Goal: Task Accomplishment & Management: Use online tool/utility

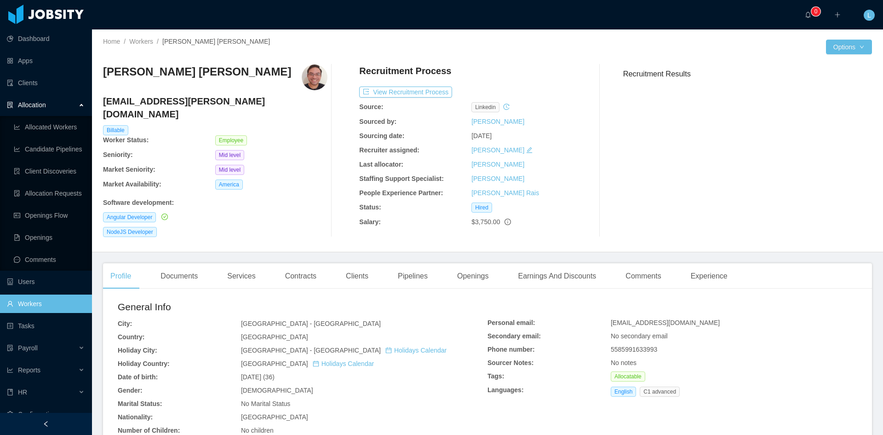
scroll to position [12, 0]
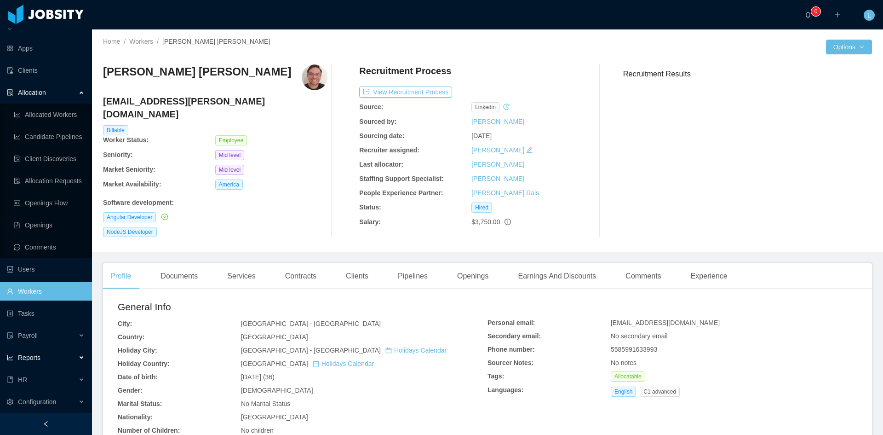
click at [53, 355] on div "Reports" at bounding box center [46, 357] width 92 height 18
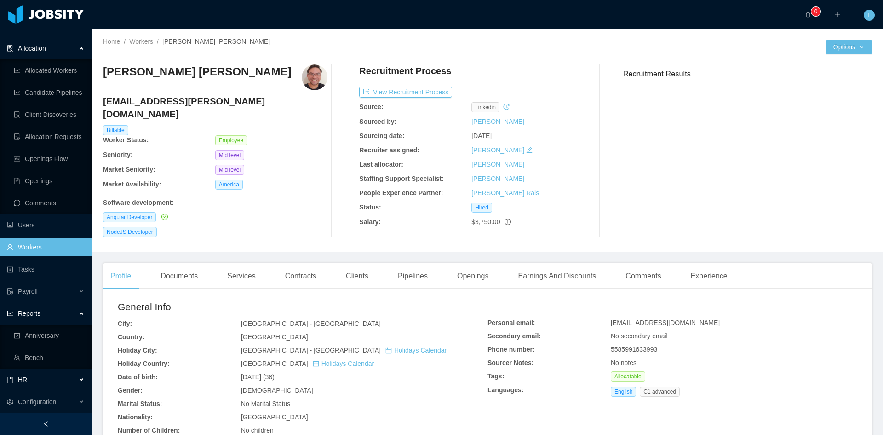
click at [43, 381] on div "HR" at bounding box center [46, 379] width 92 height 18
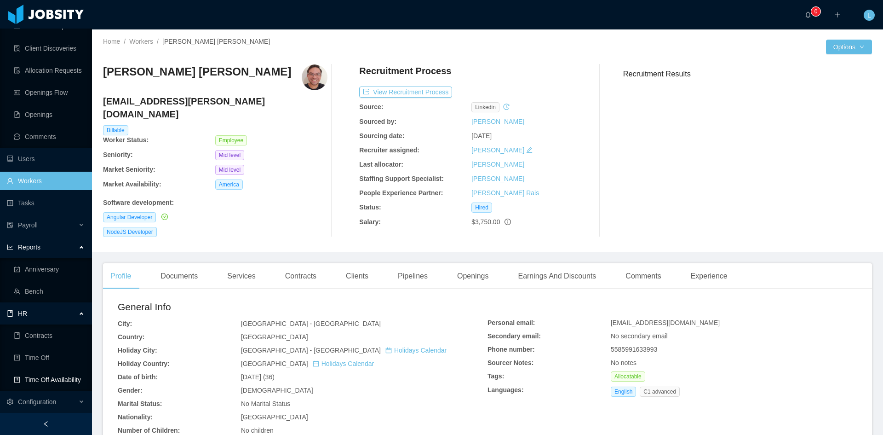
click at [53, 381] on link "Time Off Availability" at bounding box center [49, 379] width 71 height 18
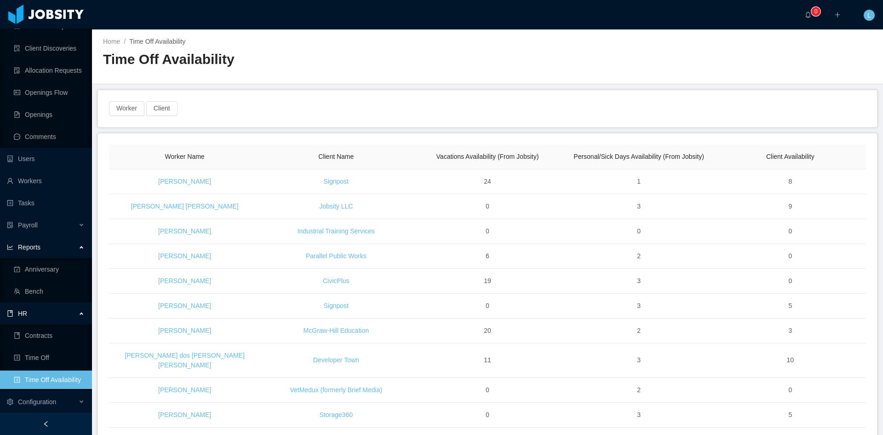
click at [137, 100] on div "Worker Client" at bounding box center [487, 108] width 779 height 37
click at [132, 106] on button "Worker" at bounding box center [126, 108] width 35 height 15
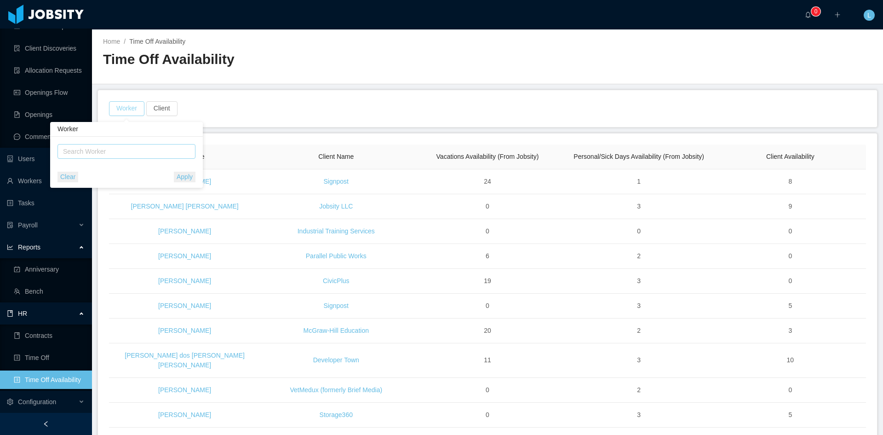
click at [132, 150] on div "Search Worker" at bounding box center [122, 151] width 119 height 9
type input "******"
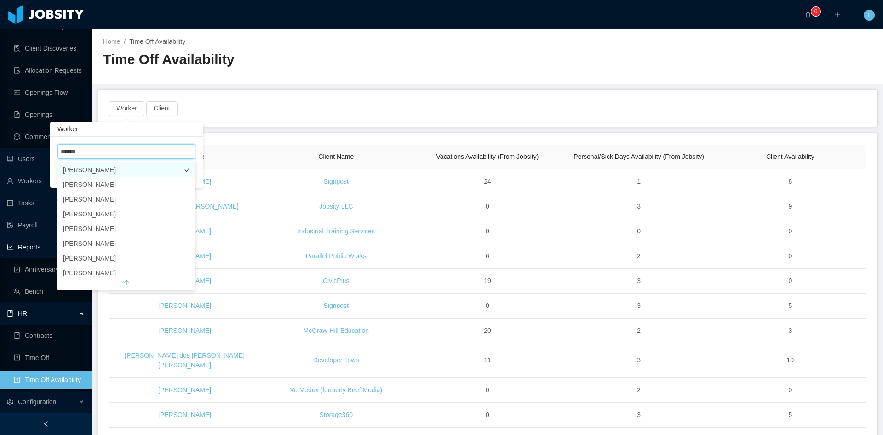
click at [147, 167] on li "[PERSON_NAME]" at bounding box center [126, 169] width 138 height 15
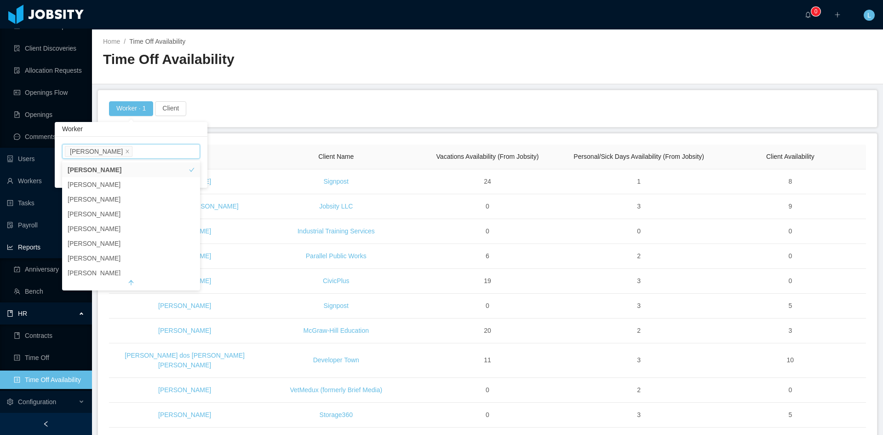
click at [270, 74] on div "Time Off Availability" at bounding box center [295, 63] width 384 height 26
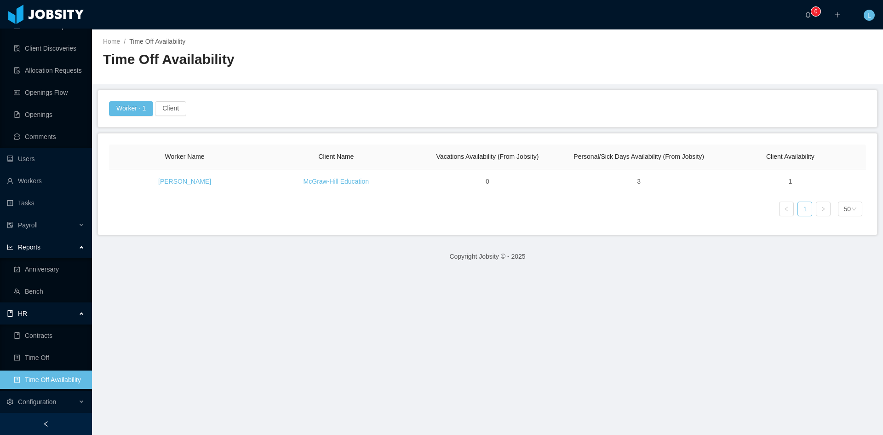
click at [143, 99] on div "Worker · 1 Client" at bounding box center [487, 108] width 779 height 37
click at [142, 109] on button "Worker · 1" at bounding box center [131, 108] width 44 height 15
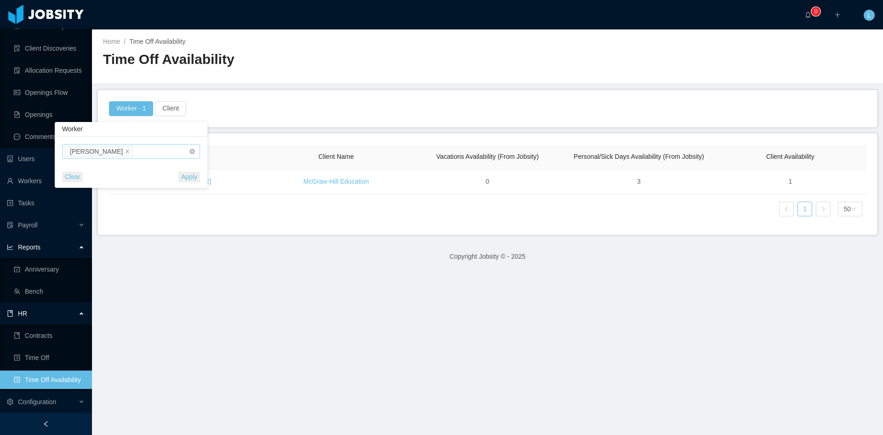
click at [167, 148] on div "Search Worker [PERSON_NAME]" at bounding box center [128, 151] width 126 height 14
click at [125, 148] on span at bounding box center [127, 151] width 5 height 8
type input "******"
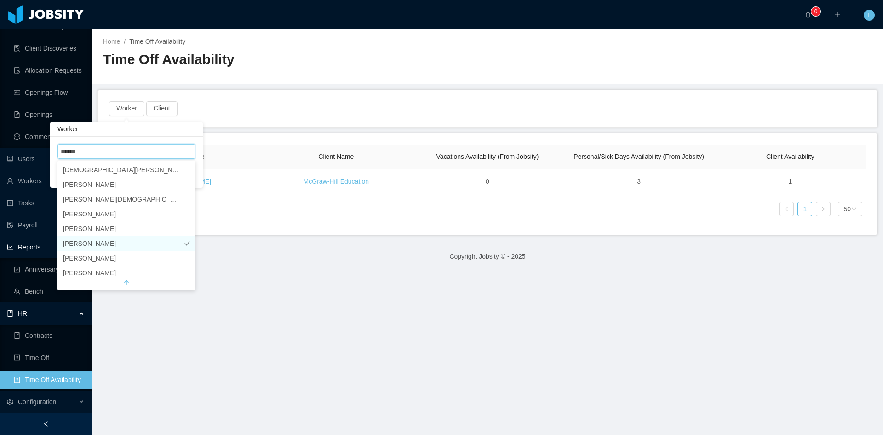
click at [109, 240] on li "[PERSON_NAME]" at bounding box center [126, 243] width 138 height 15
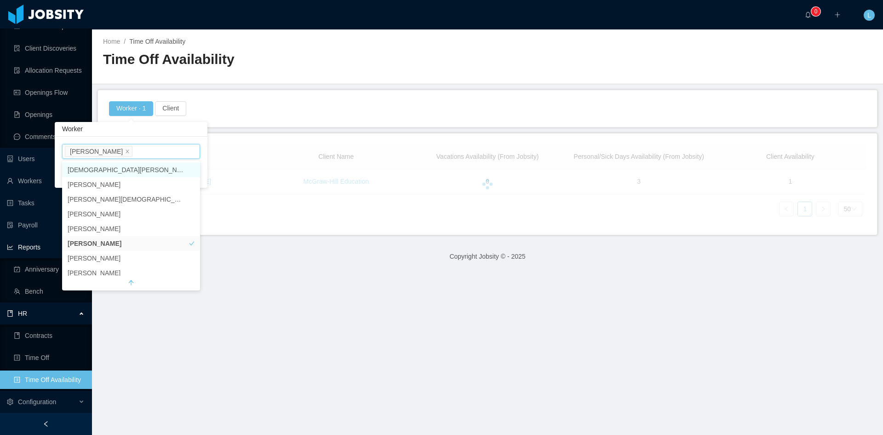
click at [290, 125] on div "Worker · 1 Client" at bounding box center [487, 108] width 779 height 37
